Goal: Complete application form

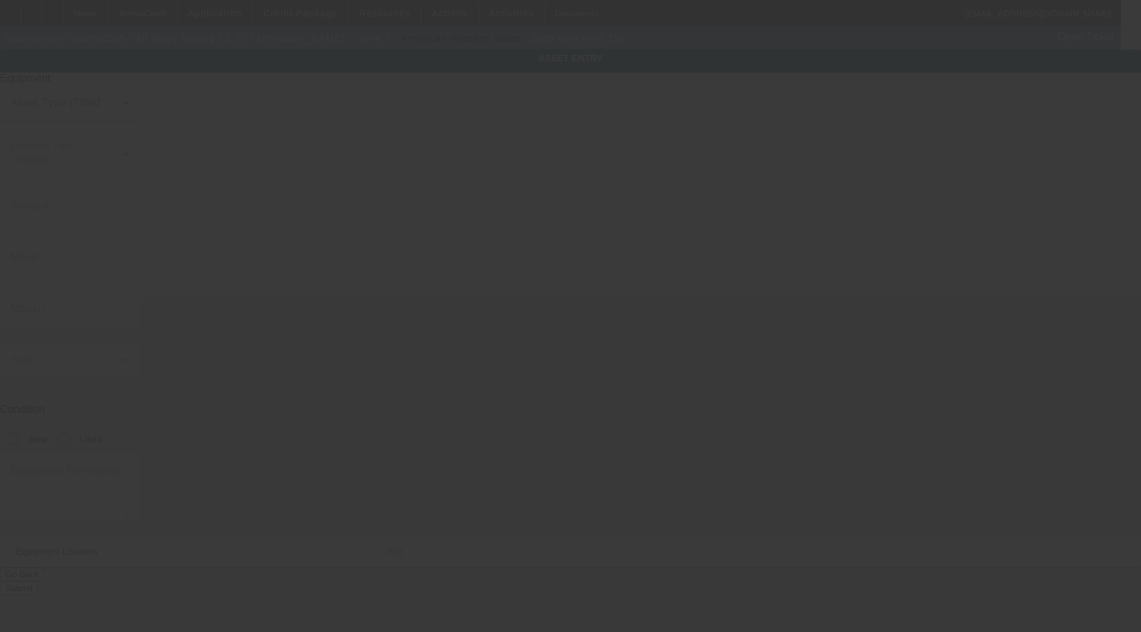
type input "[US_VEHICLE_IDENTIFICATION_NUMBER]"
type input "Hino"
type input "258"
radio input "true"
type textarea "With:"
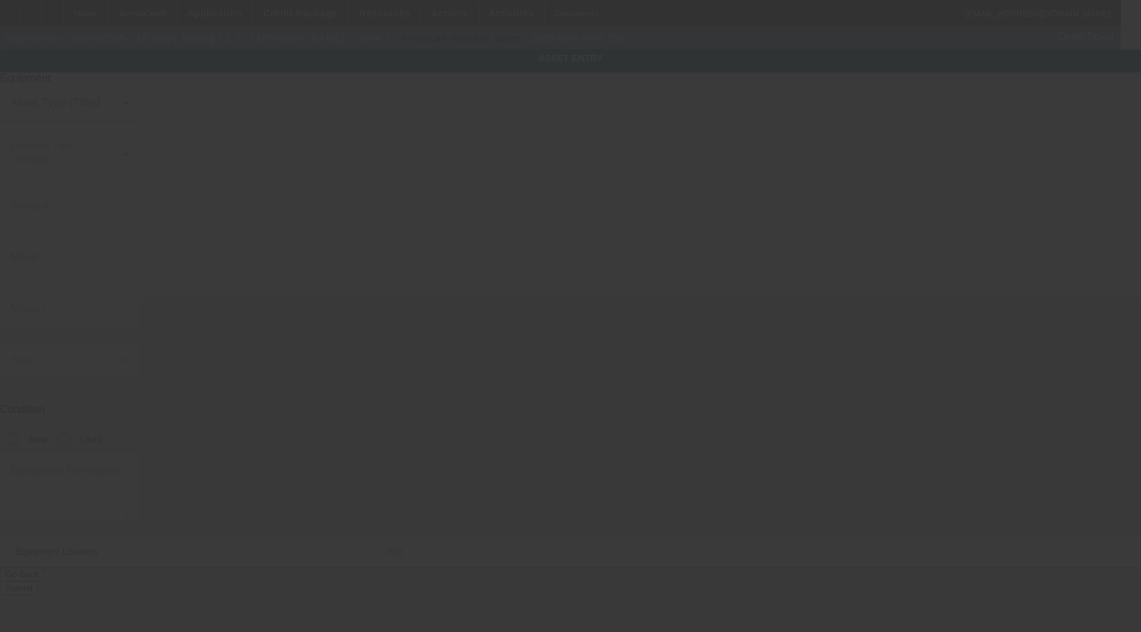
type input "[STREET_ADDRESS]"
type input "[GEOGRAPHIC_DATA]"
type input "29486"
type input "Berkeley"
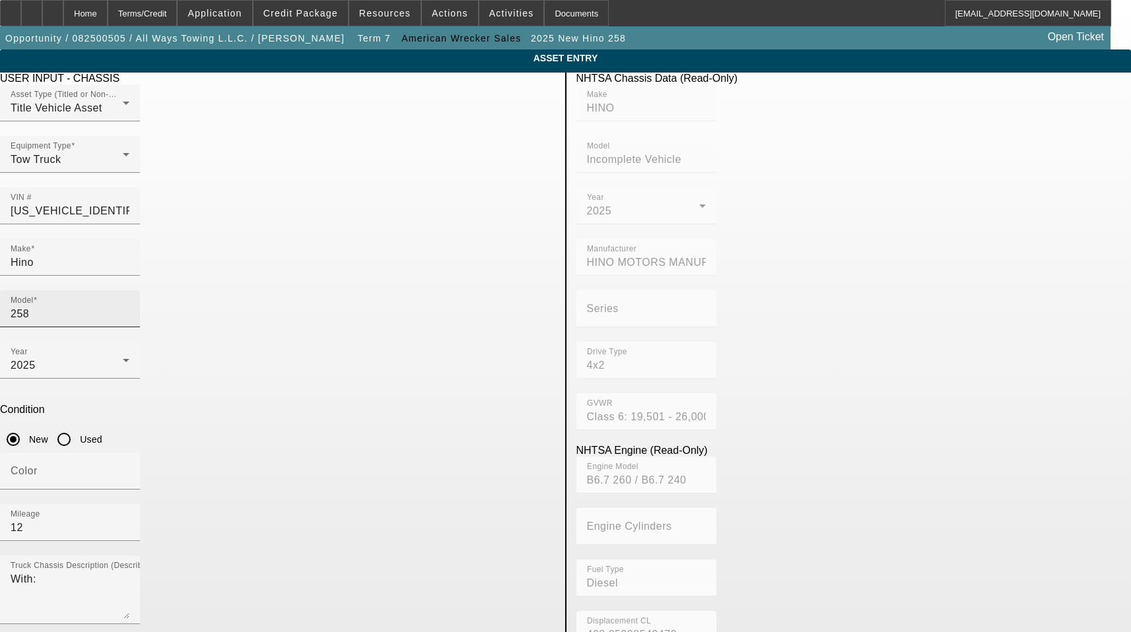
click at [129, 306] on input "258" at bounding box center [70, 314] width 119 height 16
type input "2"
type input "0L6"
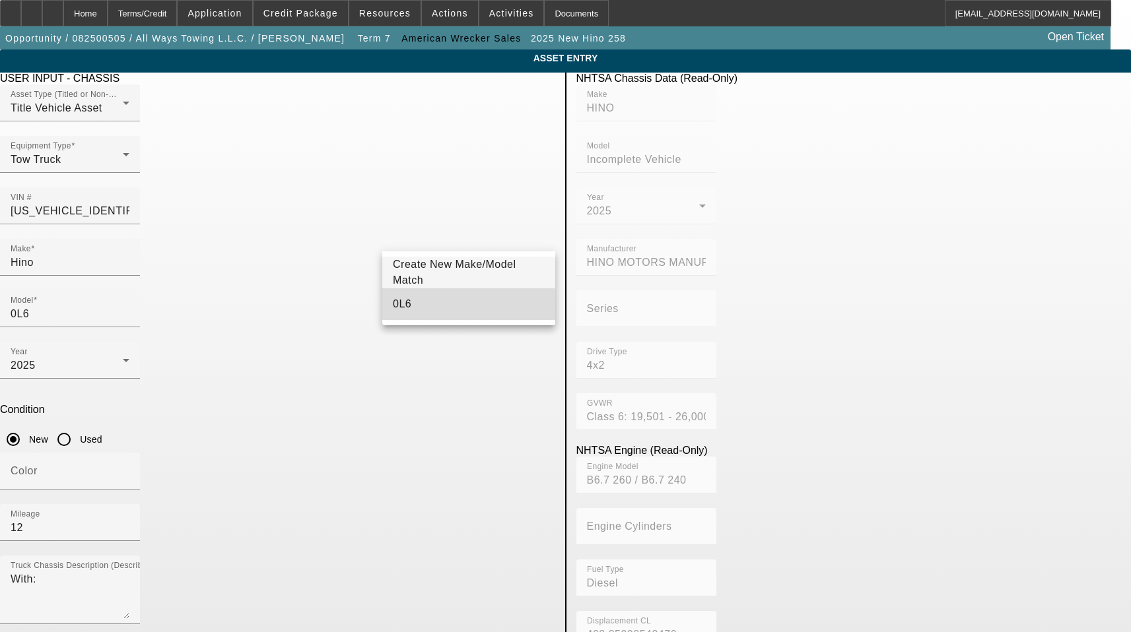
click at [427, 309] on mat-option "0L6" at bounding box center [468, 305] width 173 height 32
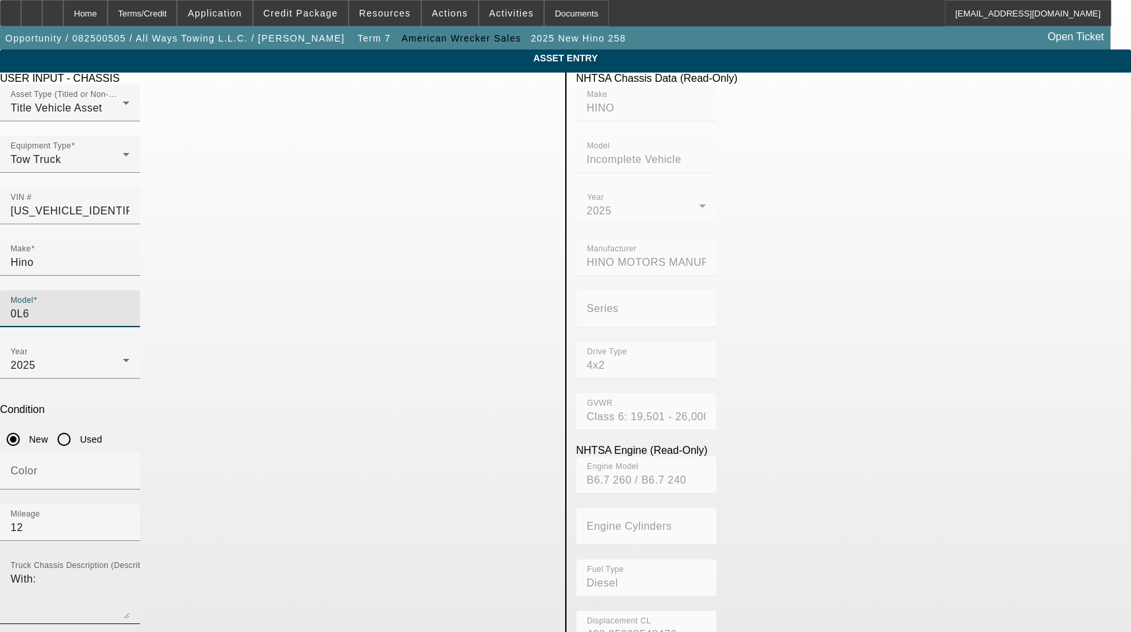
scroll to position [218, 0]
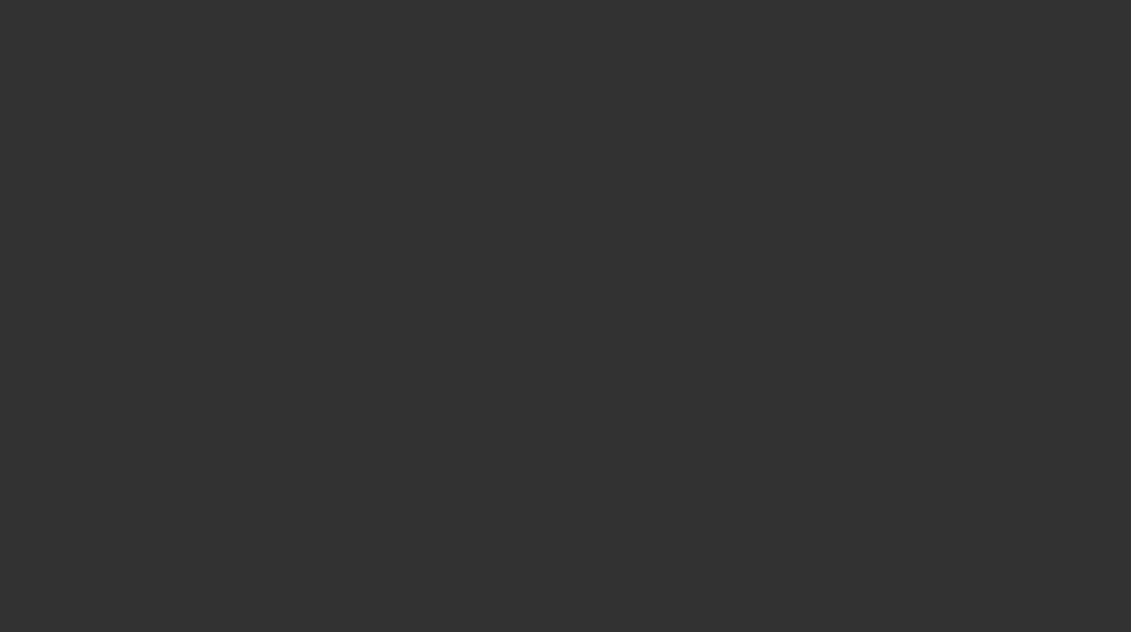
select select "3"
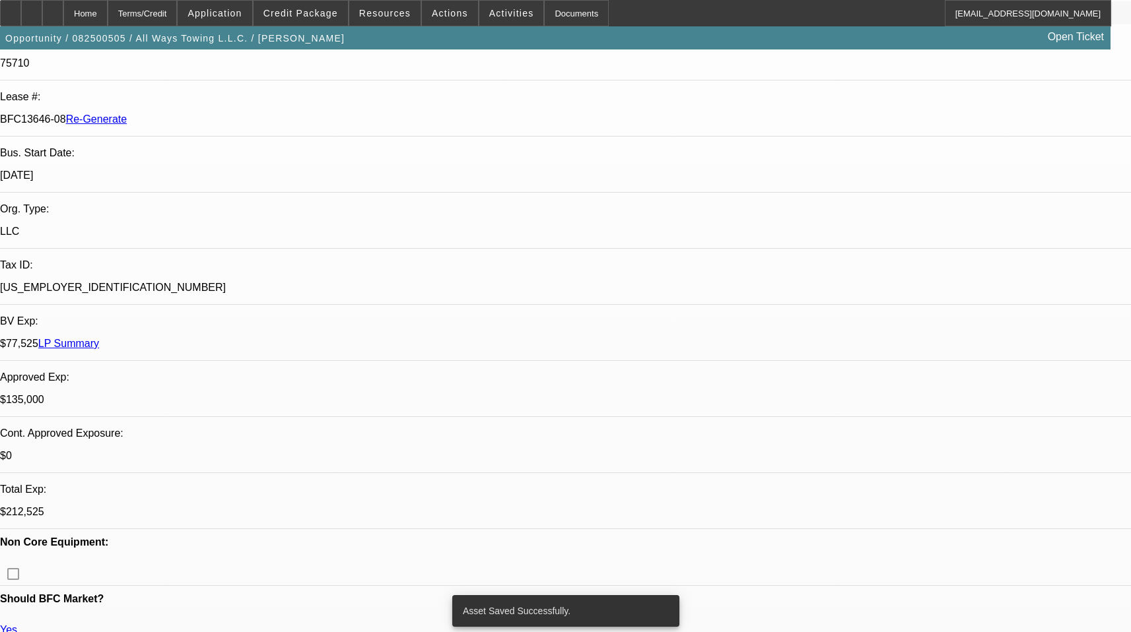
select select "0"
select select "2"
select select "0"
select select "6"
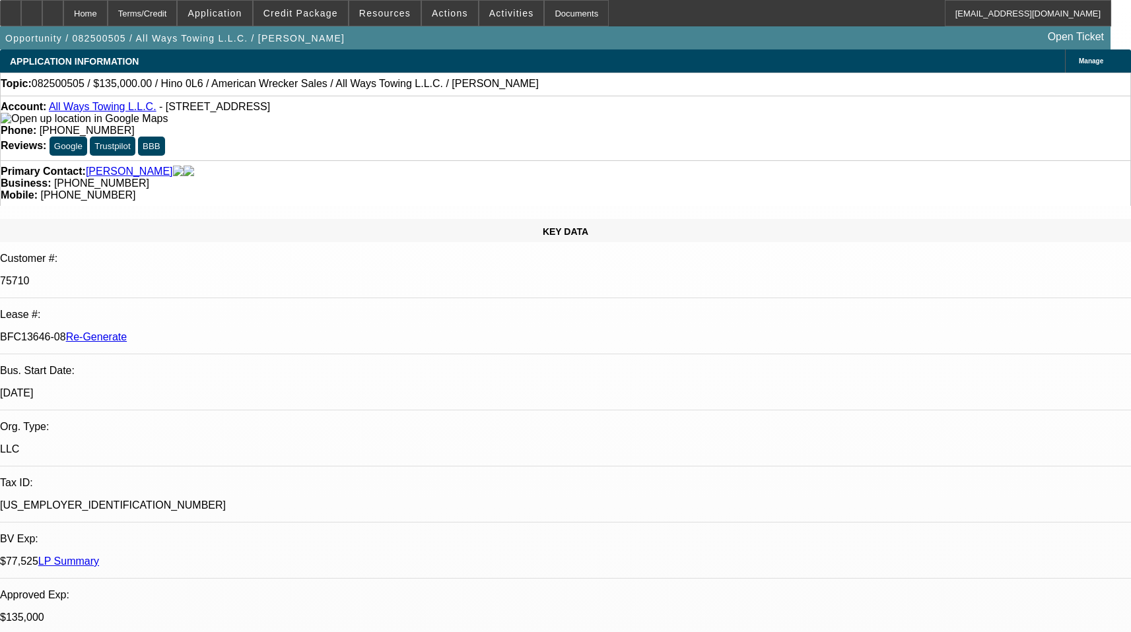
scroll to position [11, 0]
